Goal: Information Seeking & Learning: Check status

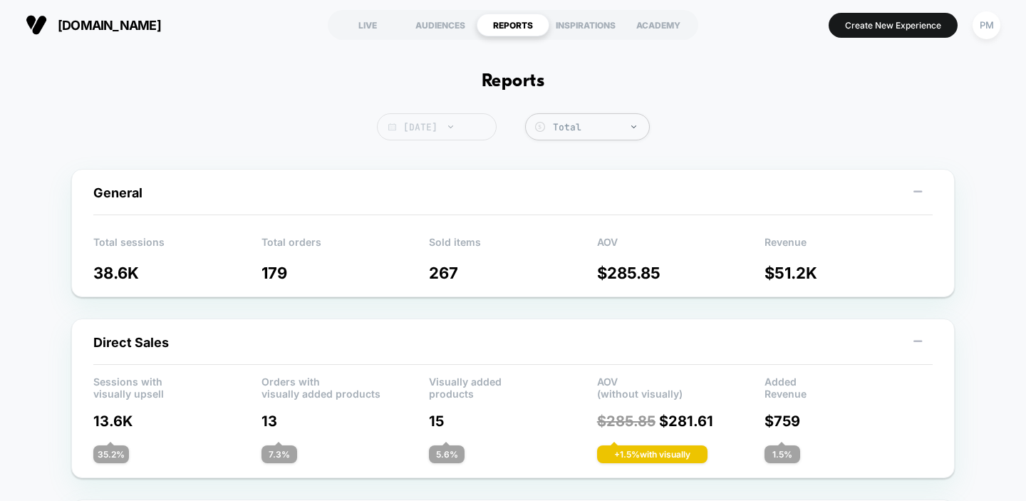
click at [455, 134] on span "[DATE]" at bounding box center [437, 126] width 120 height 27
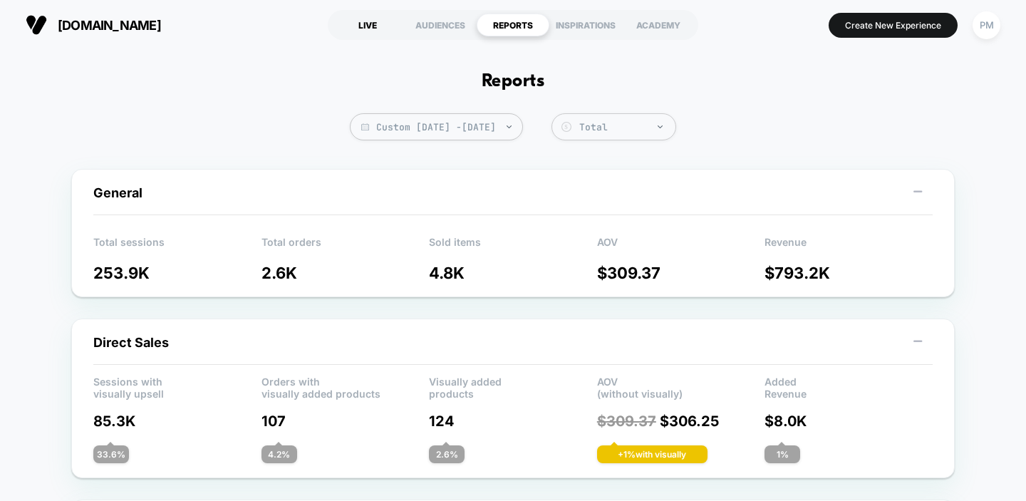
click at [377, 28] on div "LIVE" at bounding box center [367, 25] width 73 height 23
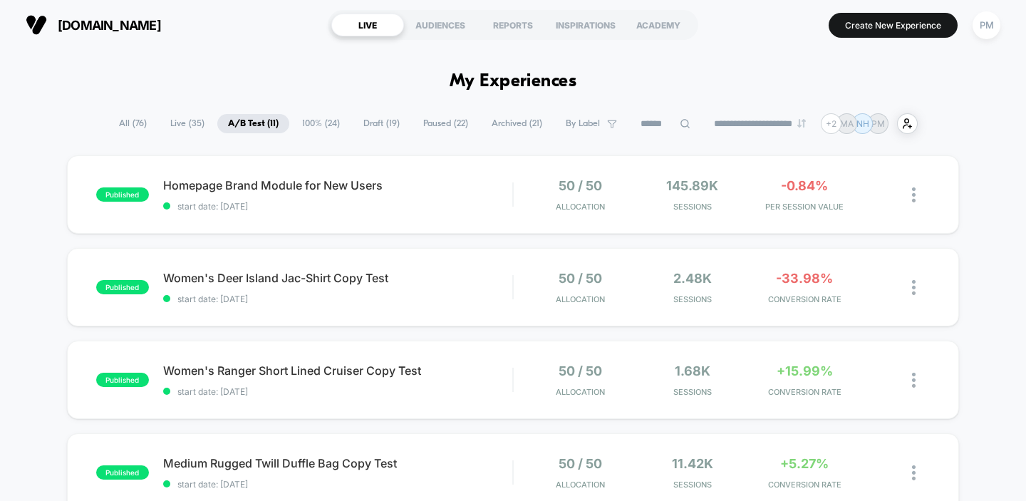
click at [302, 120] on span "100% ( 24 )" at bounding box center [320, 123] width 59 height 19
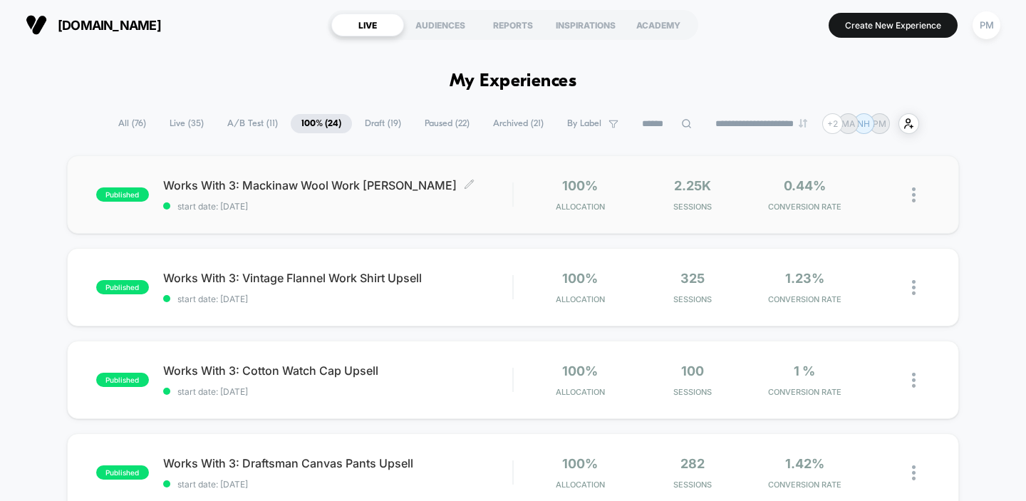
click at [358, 209] on span "start date: 9/5/2025" at bounding box center [338, 206] width 350 height 11
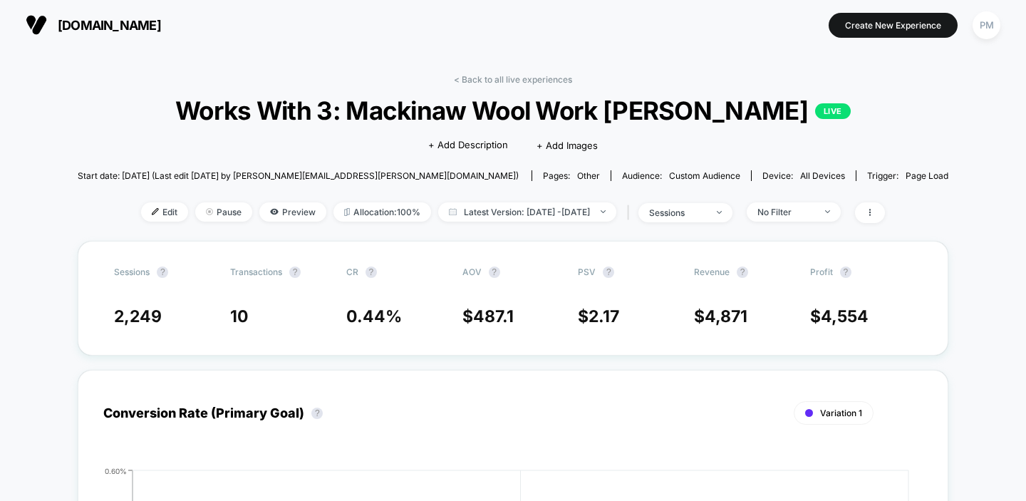
click at [474, 74] on link "< Back to all live experiences" at bounding box center [513, 79] width 118 height 11
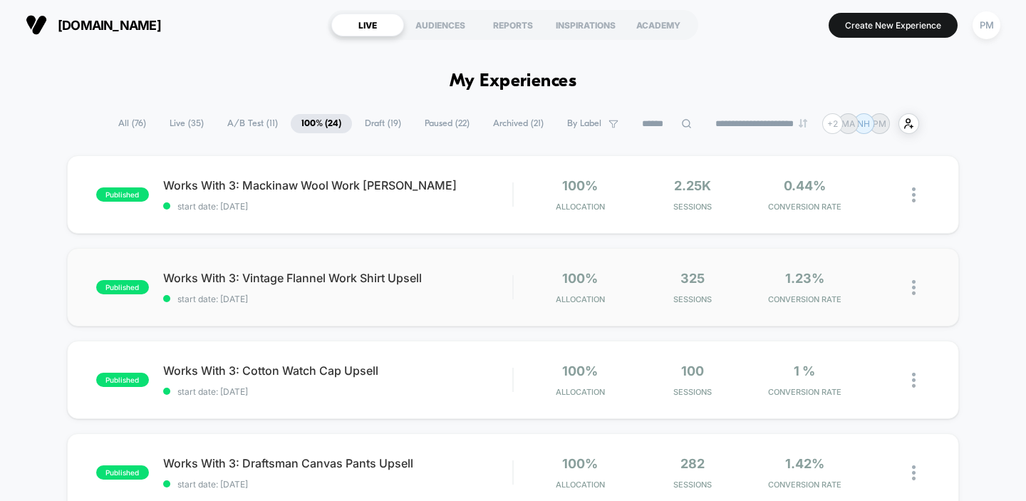
click at [372, 313] on div "published Works With 3: Vintage Flannel Work Shirt Upsell start date: 9/5/2025 …" at bounding box center [513, 287] width 892 height 78
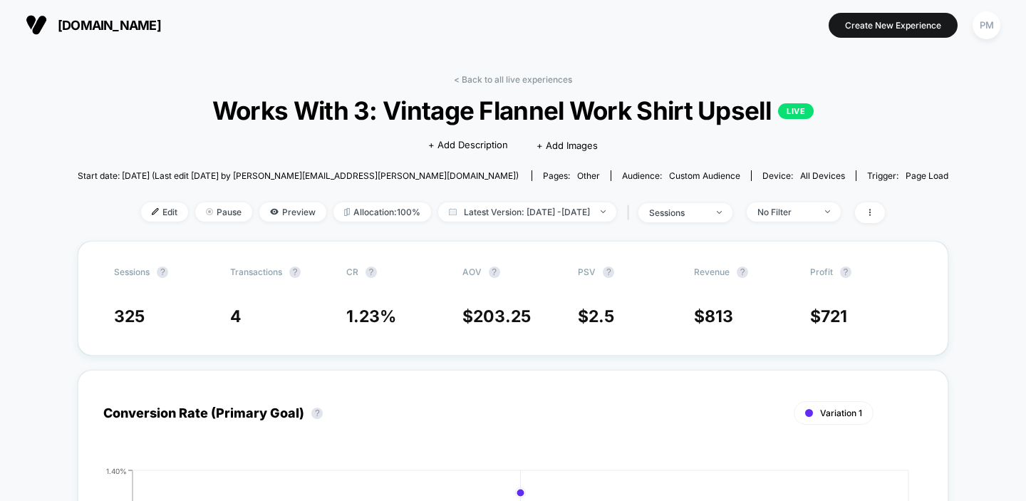
click at [495, 76] on link "< Back to all live experiences" at bounding box center [513, 79] width 118 height 11
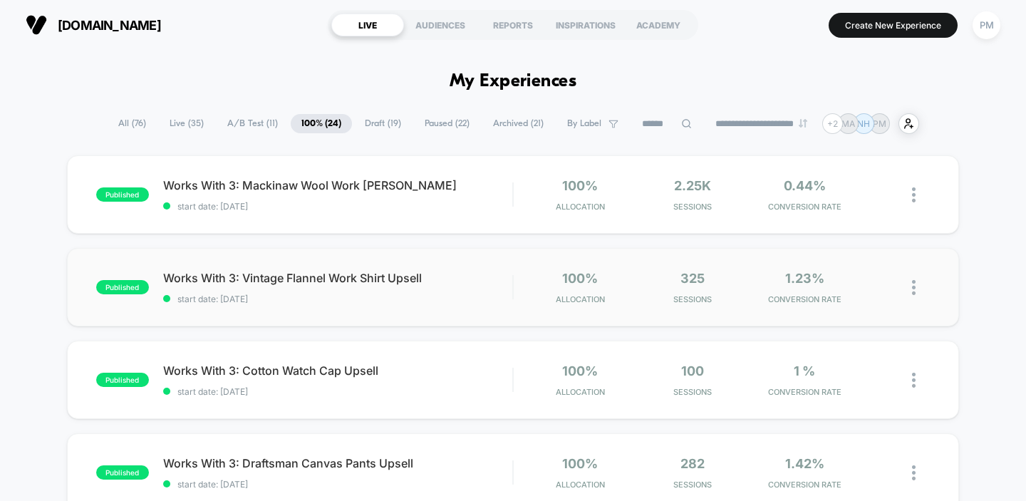
scroll to position [69, 0]
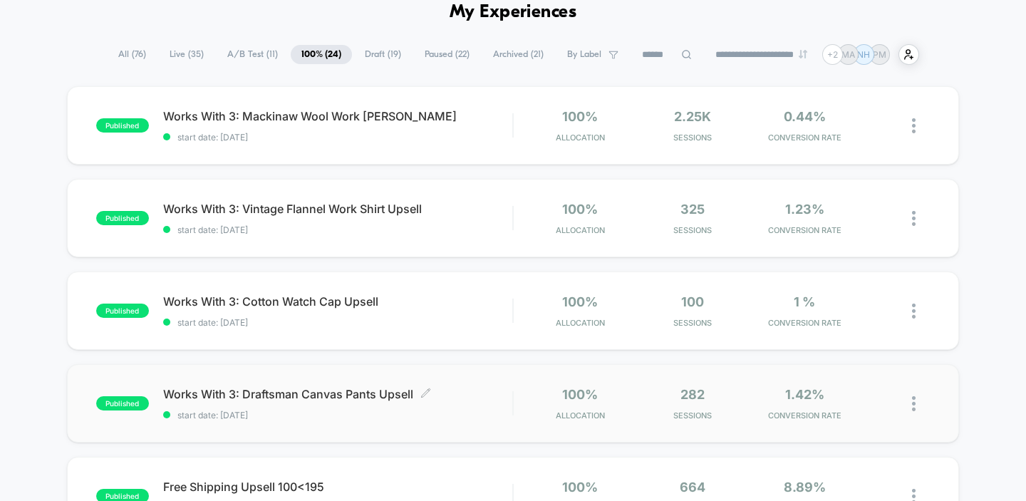
click at [457, 411] on span "start date: 9/5/2025" at bounding box center [338, 415] width 350 height 11
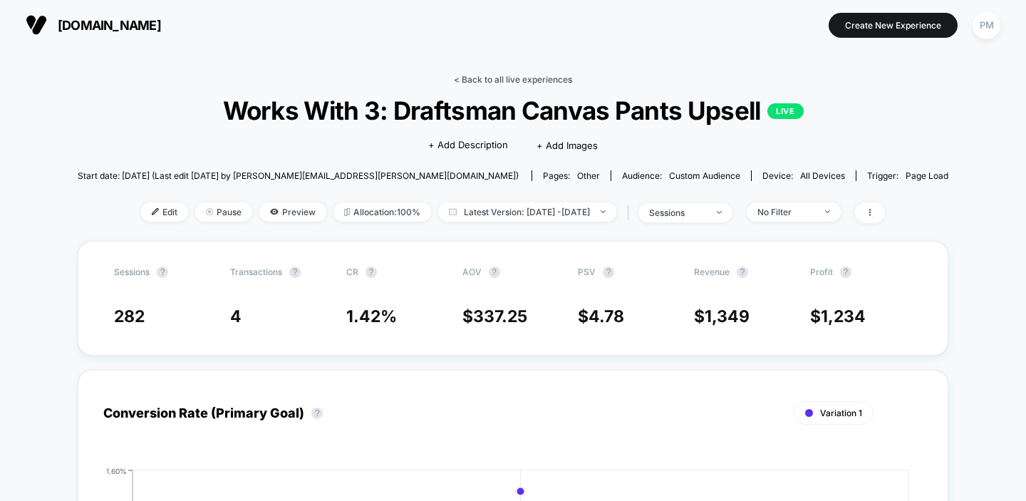
click at [471, 83] on link "< Back to all live experiences" at bounding box center [513, 79] width 118 height 11
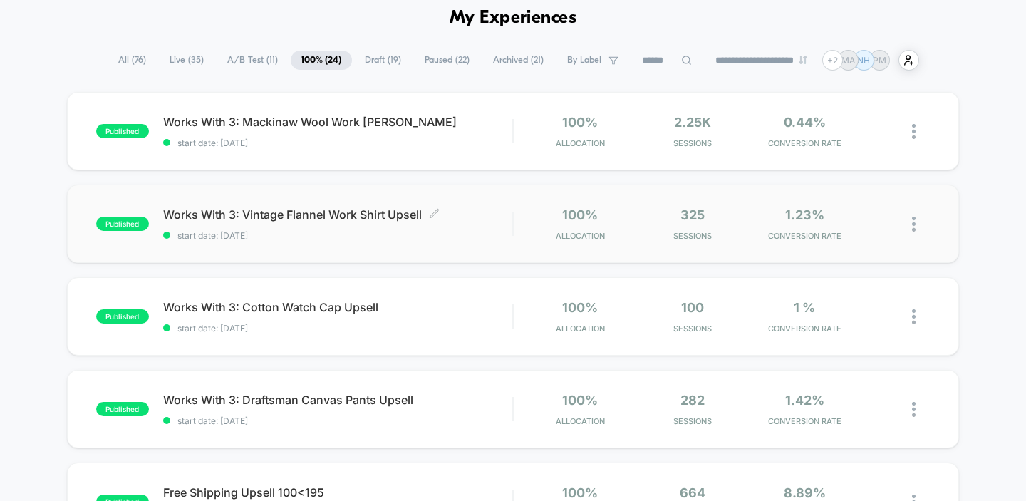
scroll to position [58, 0]
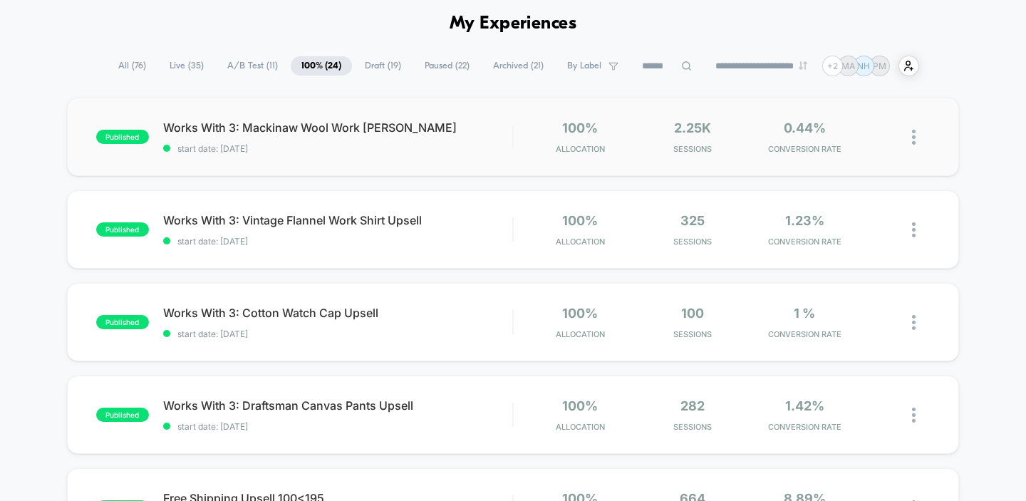
click at [429, 161] on div "published Works With 3: Mackinaw Wool Work Jacket Upsell start date: 9/5/2025 1…" at bounding box center [513, 137] width 892 height 78
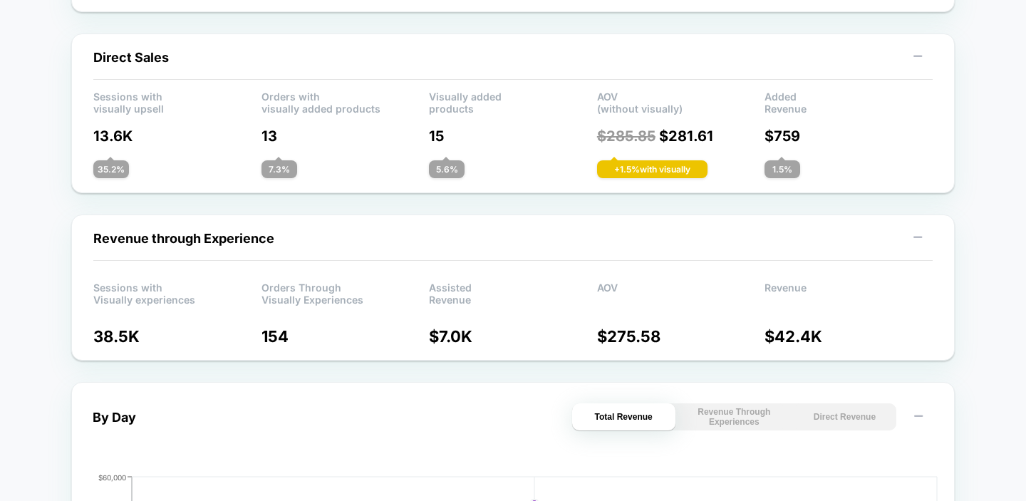
scroll to position [186, 0]
